Goal: Navigation & Orientation: Go to known website

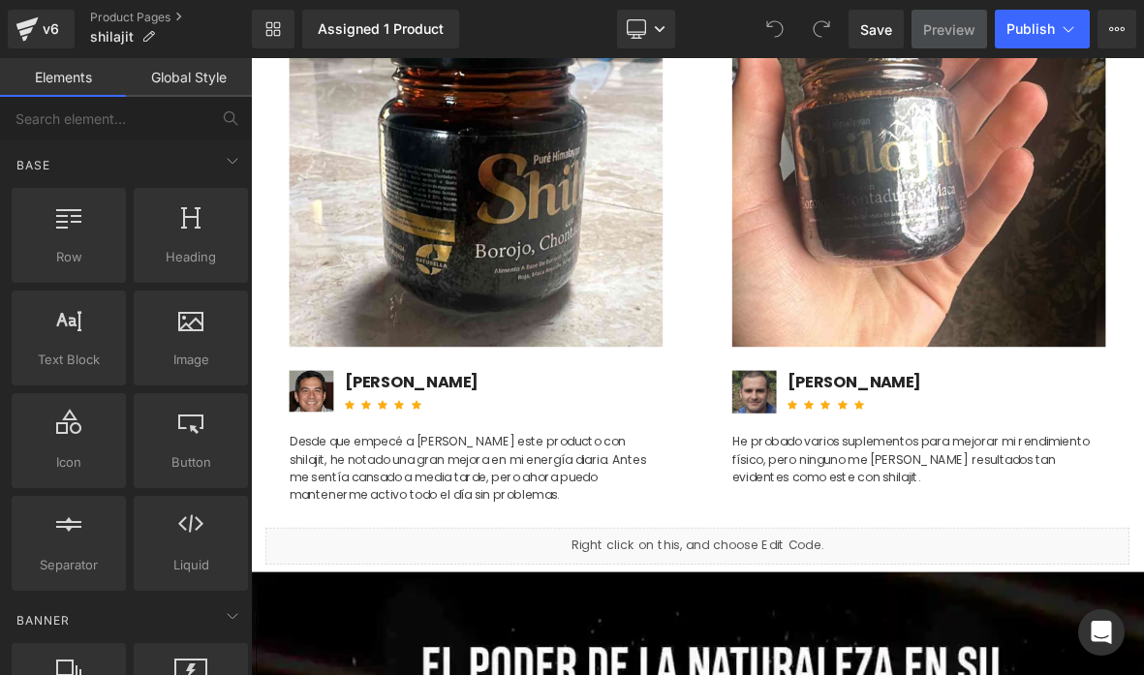
scroll to position [7277, 0]
